Goal: Register for event/course

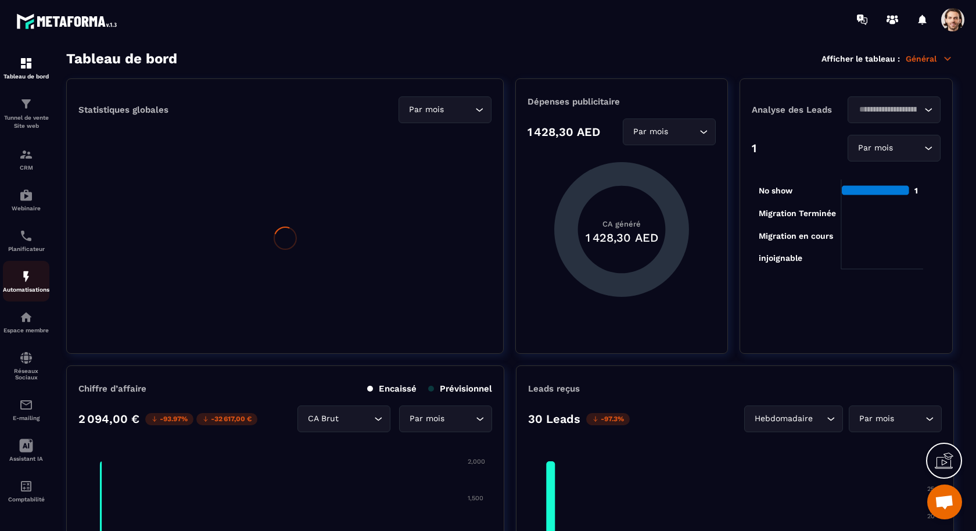
click at [34, 274] on div "Automatisations" at bounding box center [26, 281] width 46 height 23
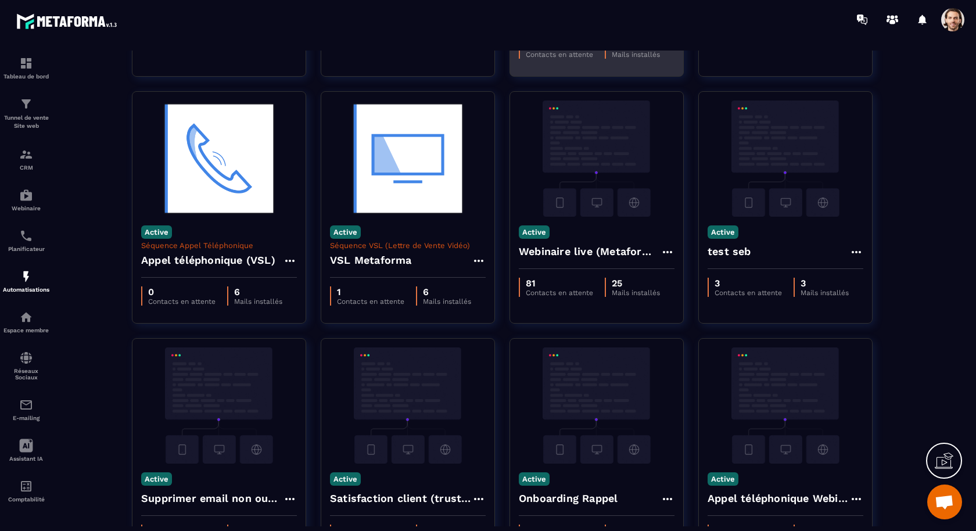
scroll to position [262, 0]
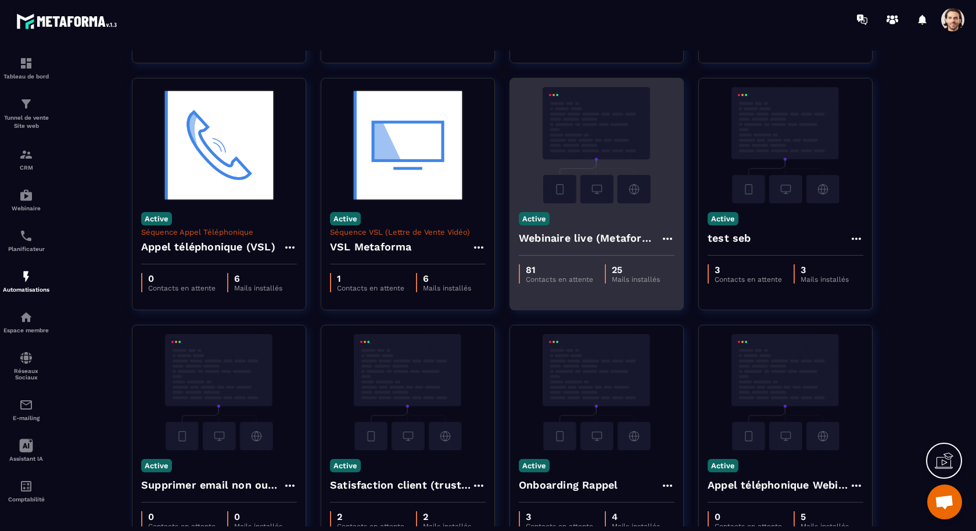
click at [605, 235] on h4 "Webinaire live (Metaforma)" at bounding box center [590, 238] width 142 height 16
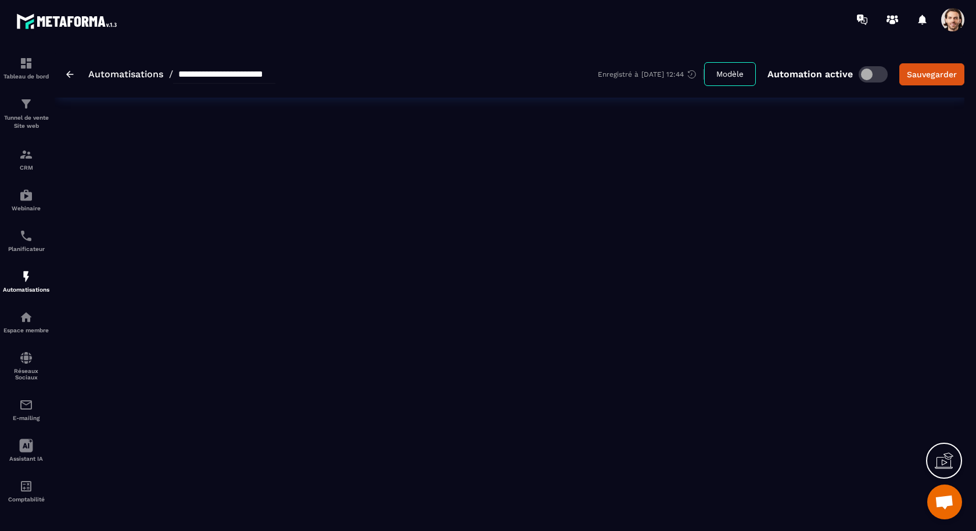
type input "**********"
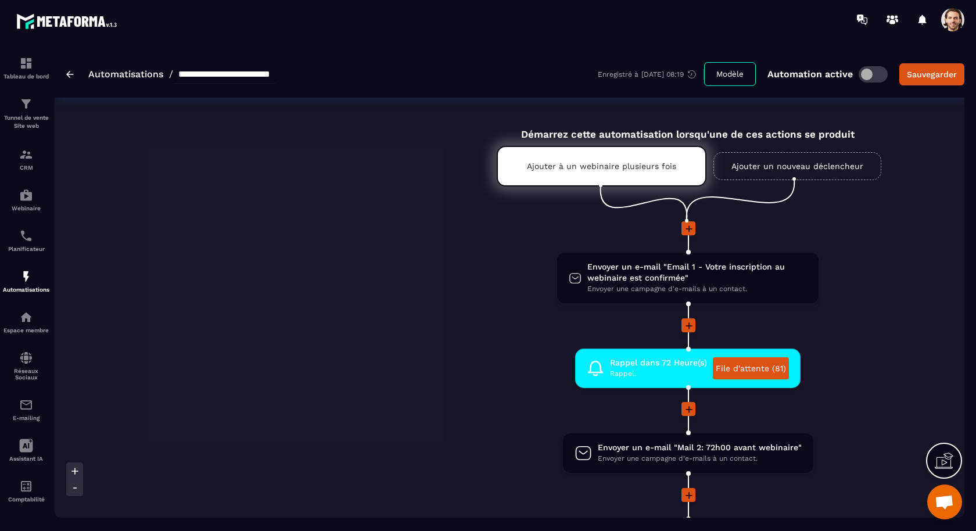
scroll to position [0, 228]
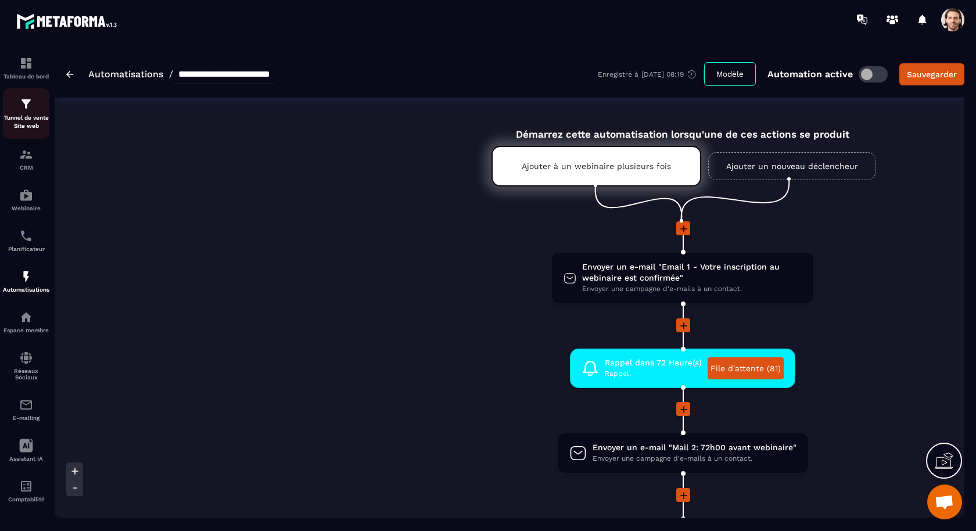
click at [27, 123] on p "Tunnel de vente Site web" at bounding box center [26, 122] width 46 height 16
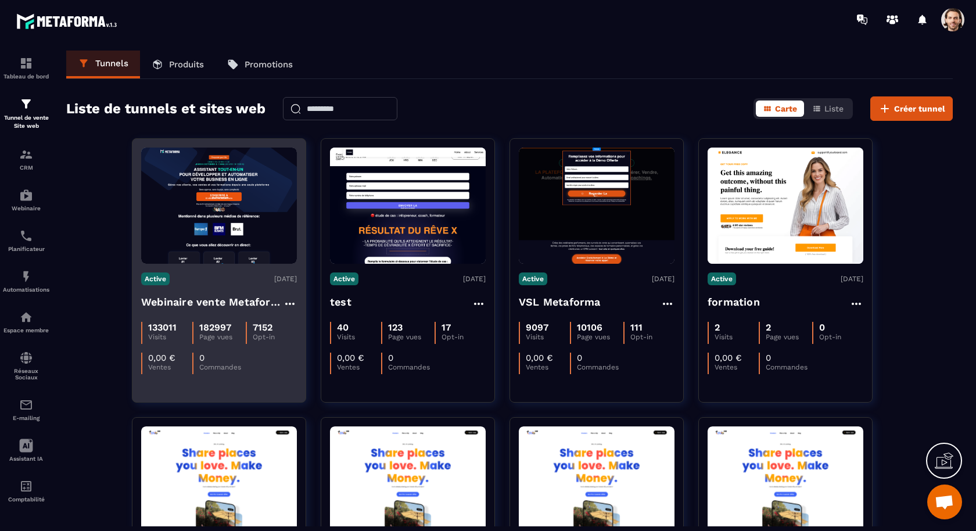
click at [231, 303] on h4 "Webinaire vente Metaforma" at bounding box center [212, 302] width 142 height 16
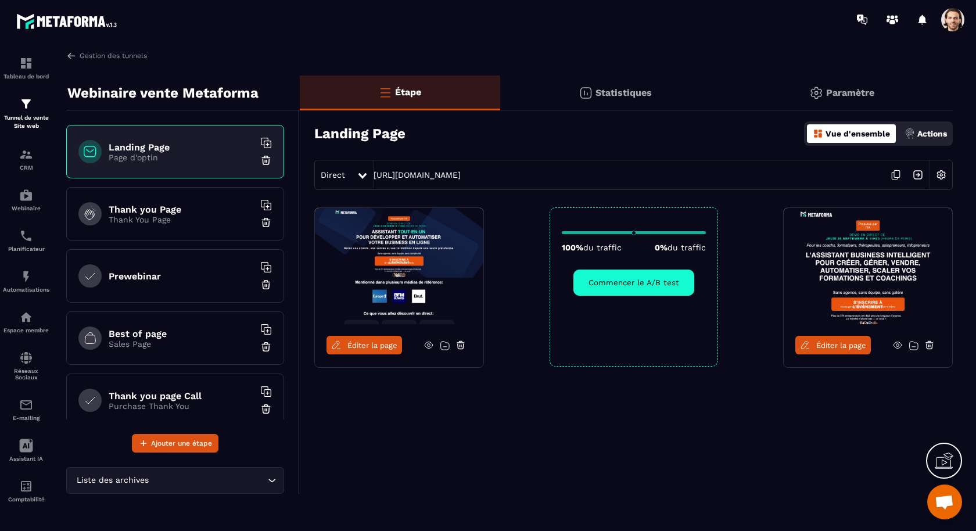
click at [919, 176] on img at bounding box center [918, 175] width 22 height 22
click at [426, 341] on icon at bounding box center [429, 345] width 10 height 10
click at [33, 291] on p "Automatisations" at bounding box center [26, 290] width 46 height 6
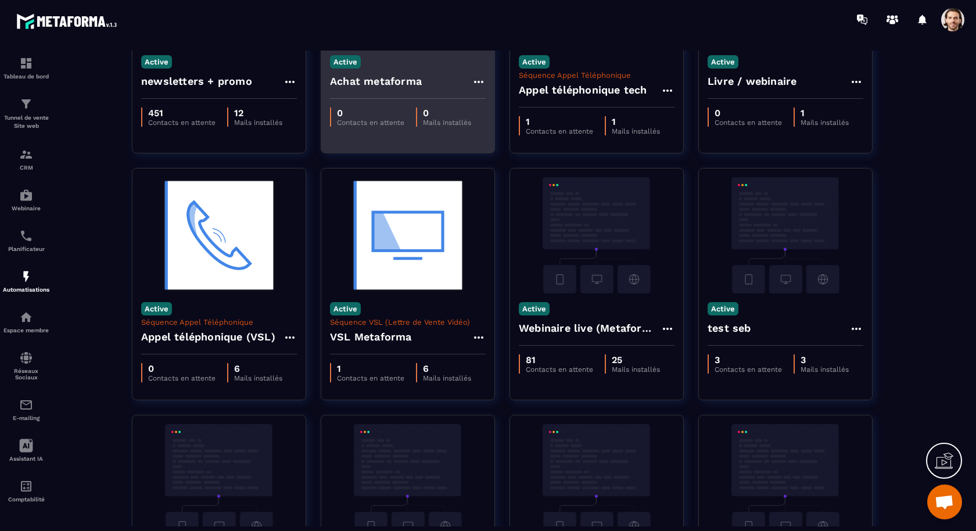
scroll to position [192, 0]
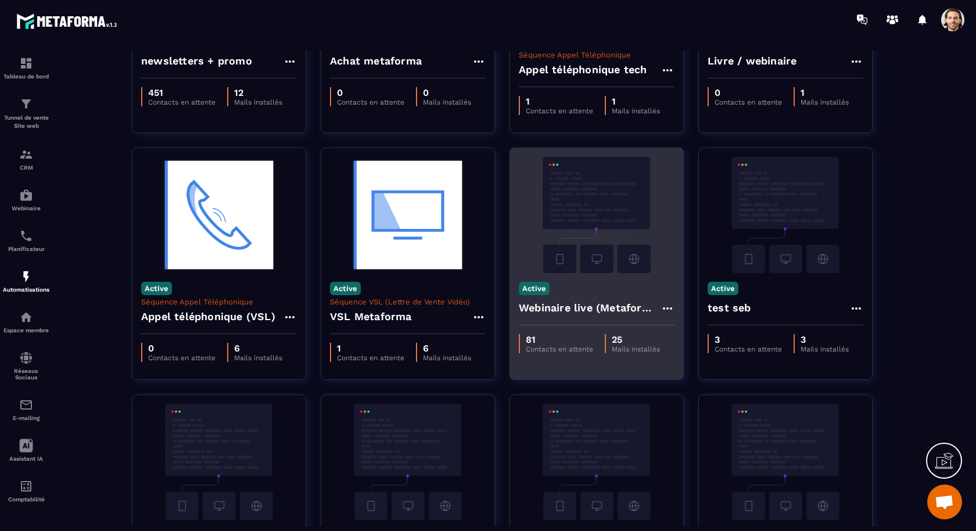
click at [536, 307] on h4 "Webinaire live (Metaforma)" at bounding box center [590, 308] width 142 height 16
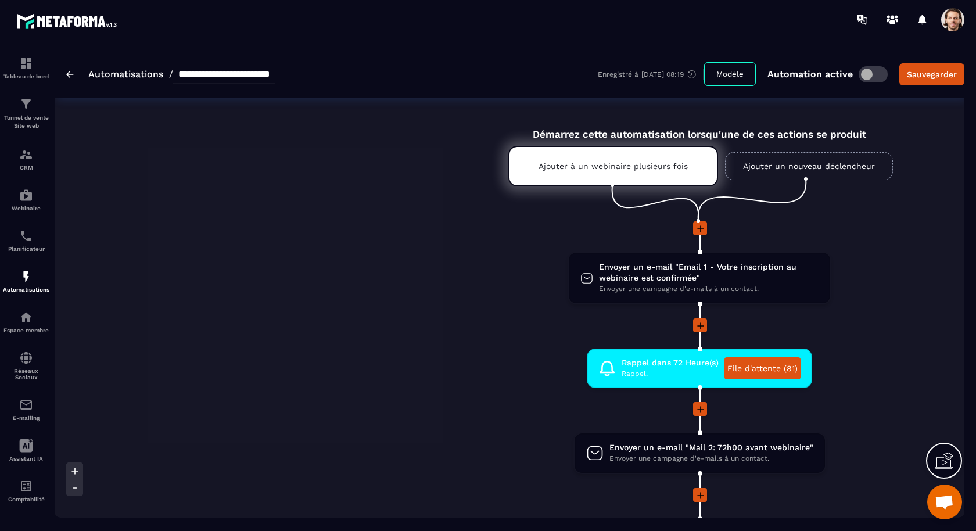
scroll to position [0, 226]
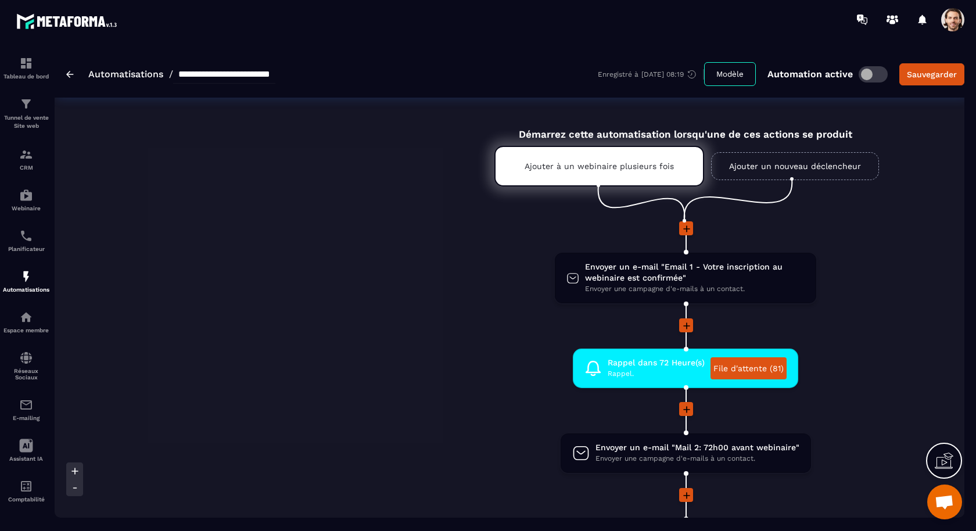
click at [949, 28] on span at bounding box center [953, 19] width 23 height 23
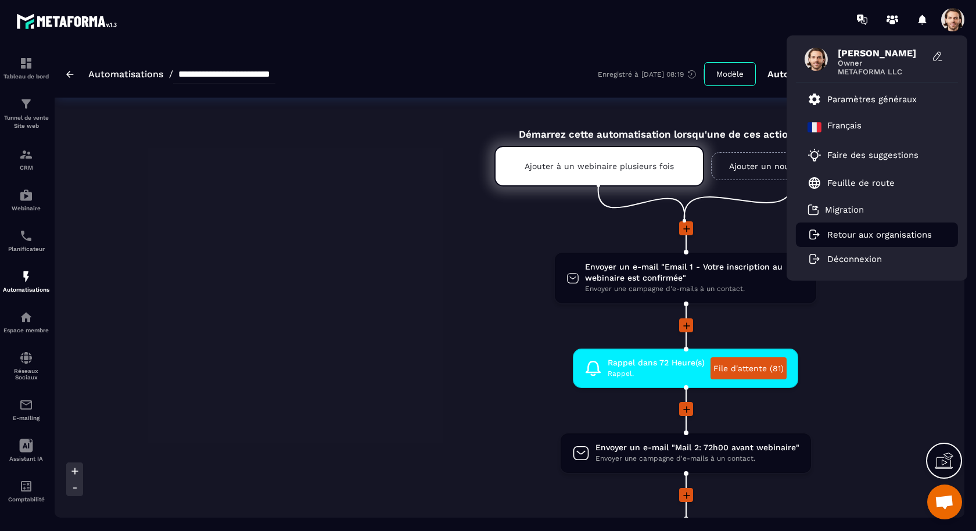
click at [868, 231] on p "Retour aux organisations" at bounding box center [880, 235] width 105 height 10
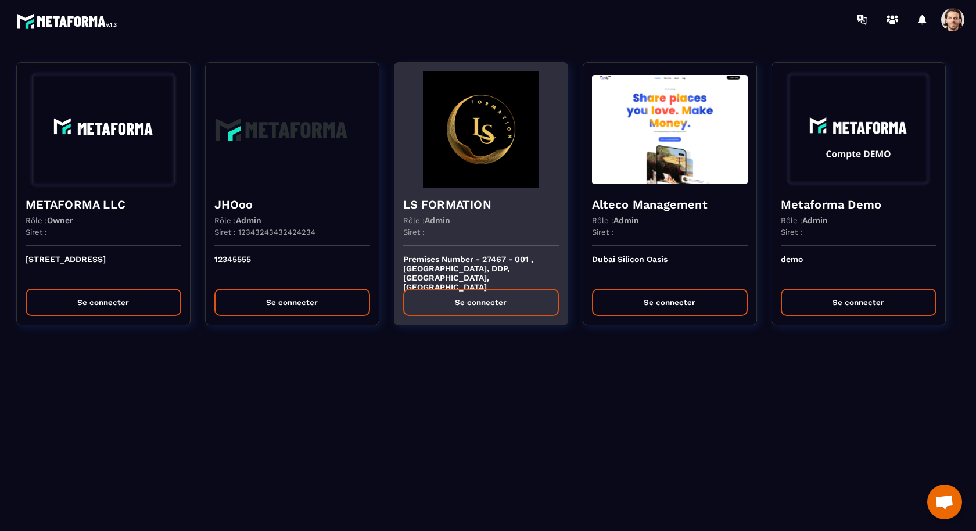
click at [448, 210] on h4 "LS FORMATION" at bounding box center [481, 204] width 156 height 16
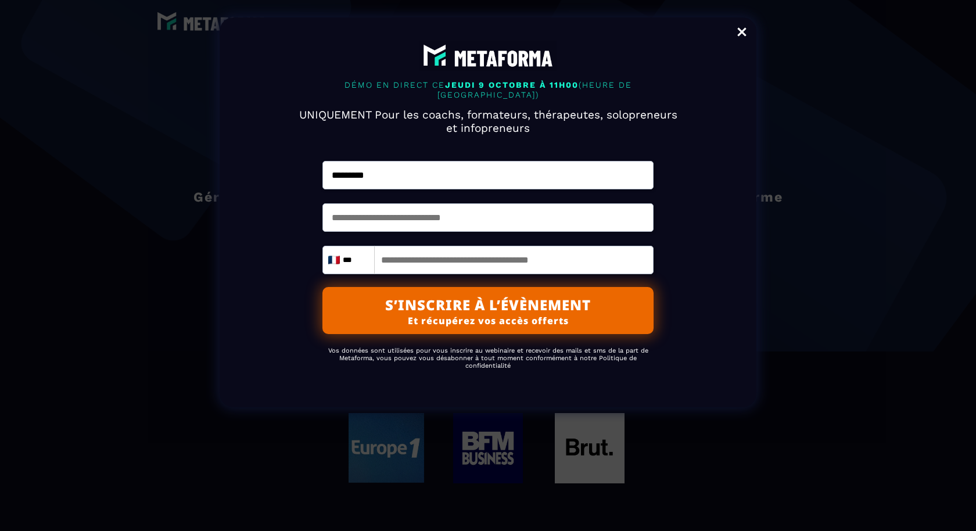
type input "*********"
click at [417, 227] on input "text" at bounding box center [488, 217] width 331 height 28
type input "**********"
click at [409, 273] on input "tel" at bounding box center [488, 260] width 331 height 28
type input "*********"
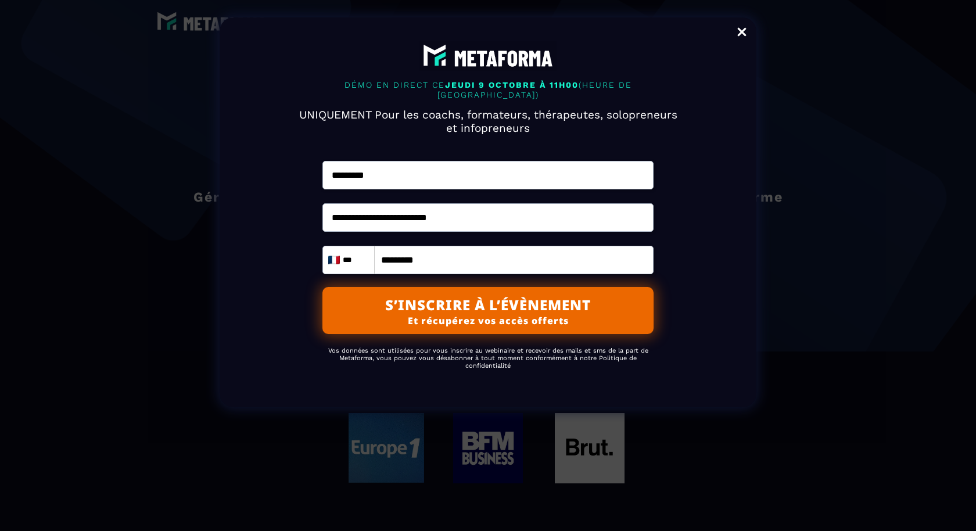
click at [469, 323] on button "S’INSCRIRE À L’ÉVÈNEMENT Et récupérez vos accès offerts" at bounding box center [488, 310] width 331 height 47
